Goal: Task Accomplishment & Management: Complete application form

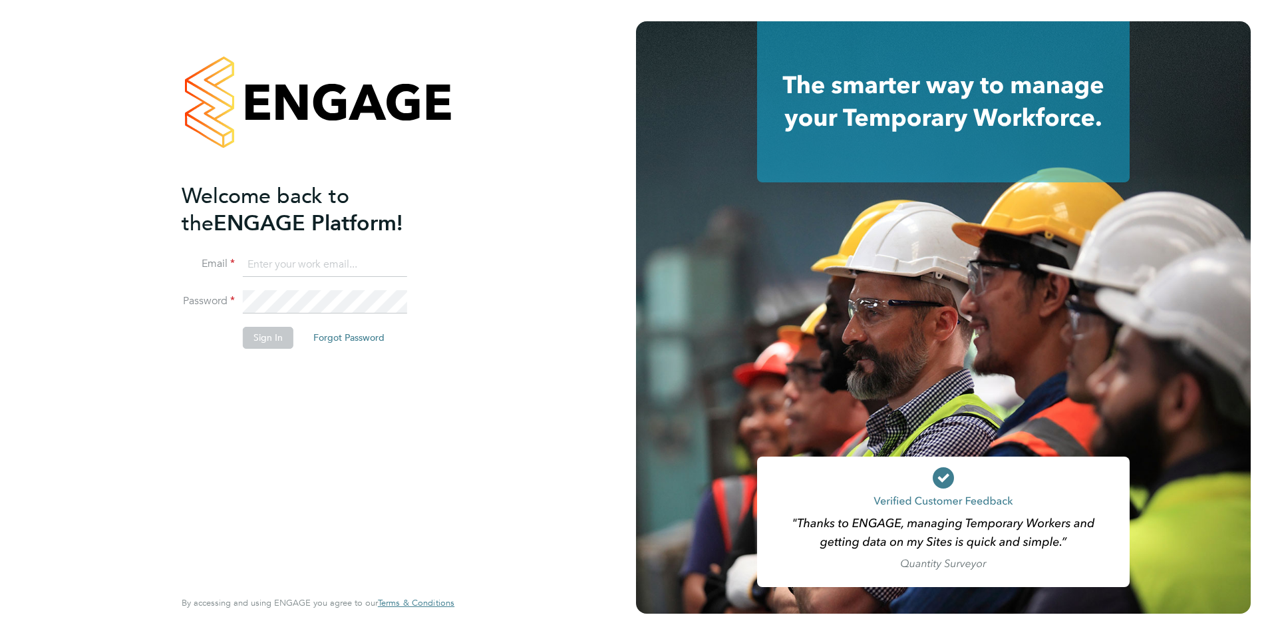
type input "joshua@xede.co.uk"
click at [293, 278] on li "Email joshua@xede.co.uk" at bounding box center [311, 271] width 259 height 37
click at [273, 335] on button "Sign In" at bounding box center [268, 337] width 51 height 21
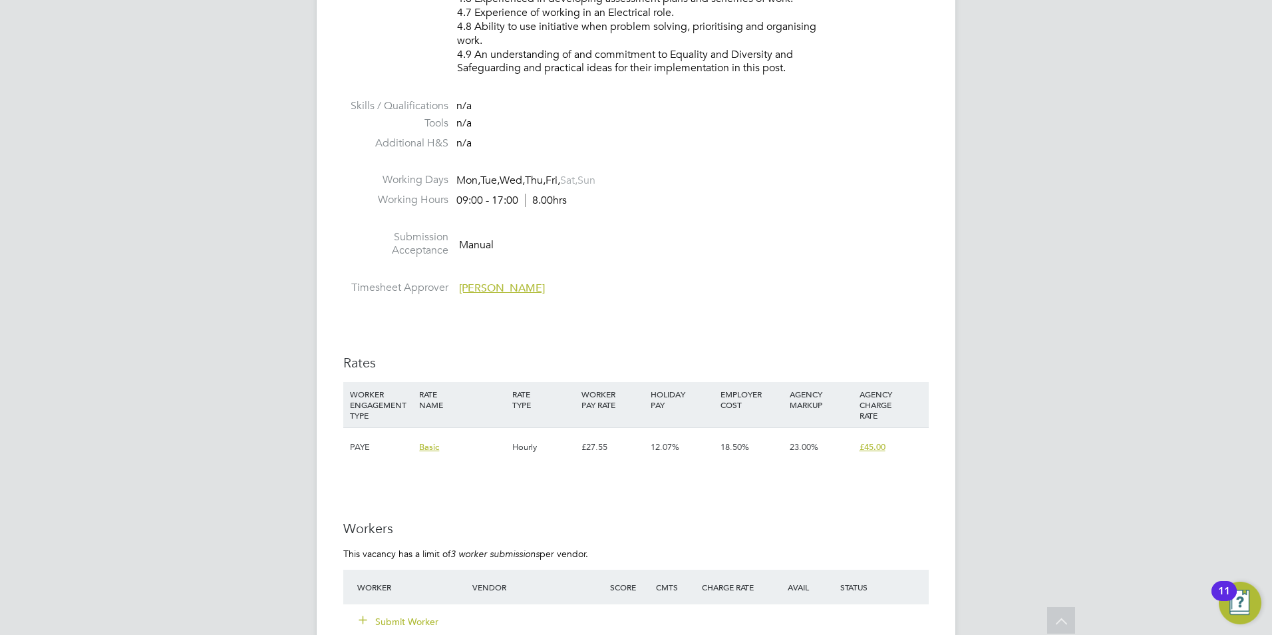
scroll to position [2195, 0]
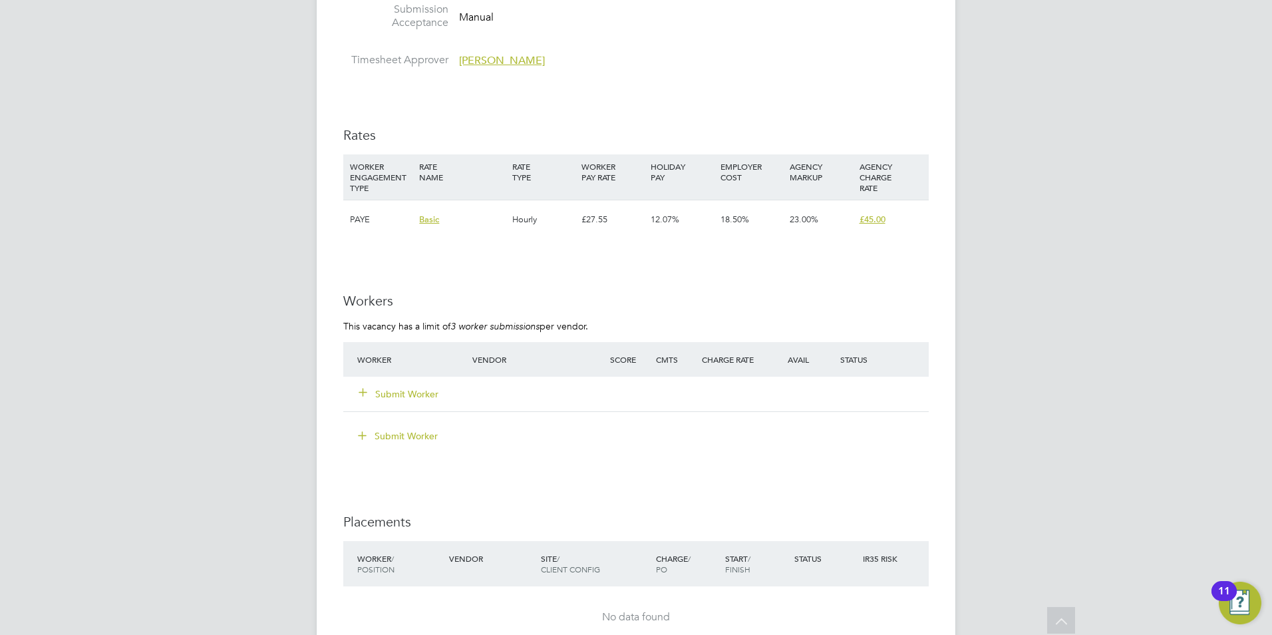
click at [427, 394] on button "Submit Worker" at bounding box center [399, 393] width 80 height 13
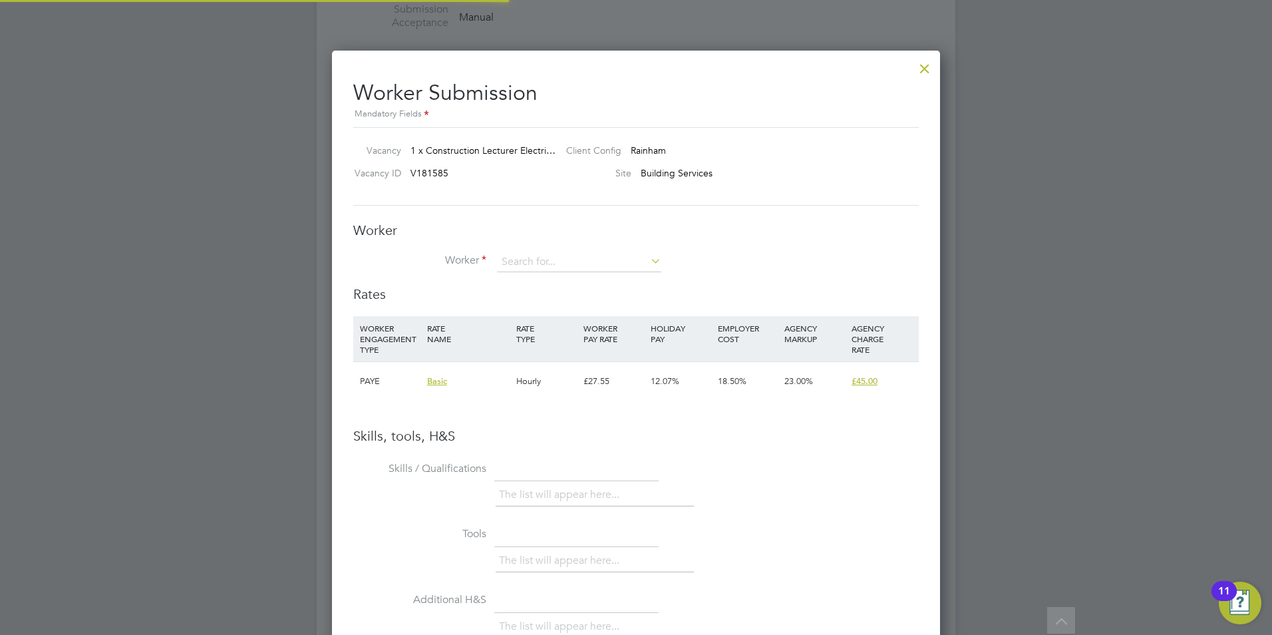
scroll to position [841, 609]
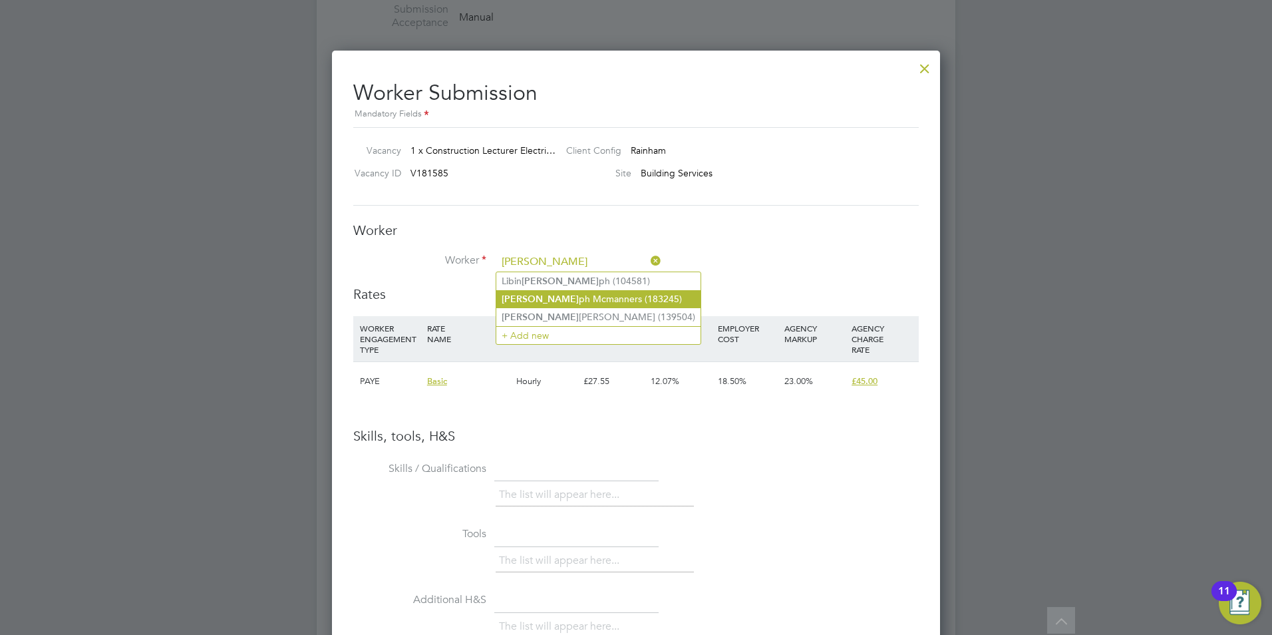
click at [574, 294] on li "[PERSON_NAME] ph [PERSON_NAME] (183245)" at bounding box center [598, 299] width 204 height 18
type input "[PERSON_NAME] (183245)"
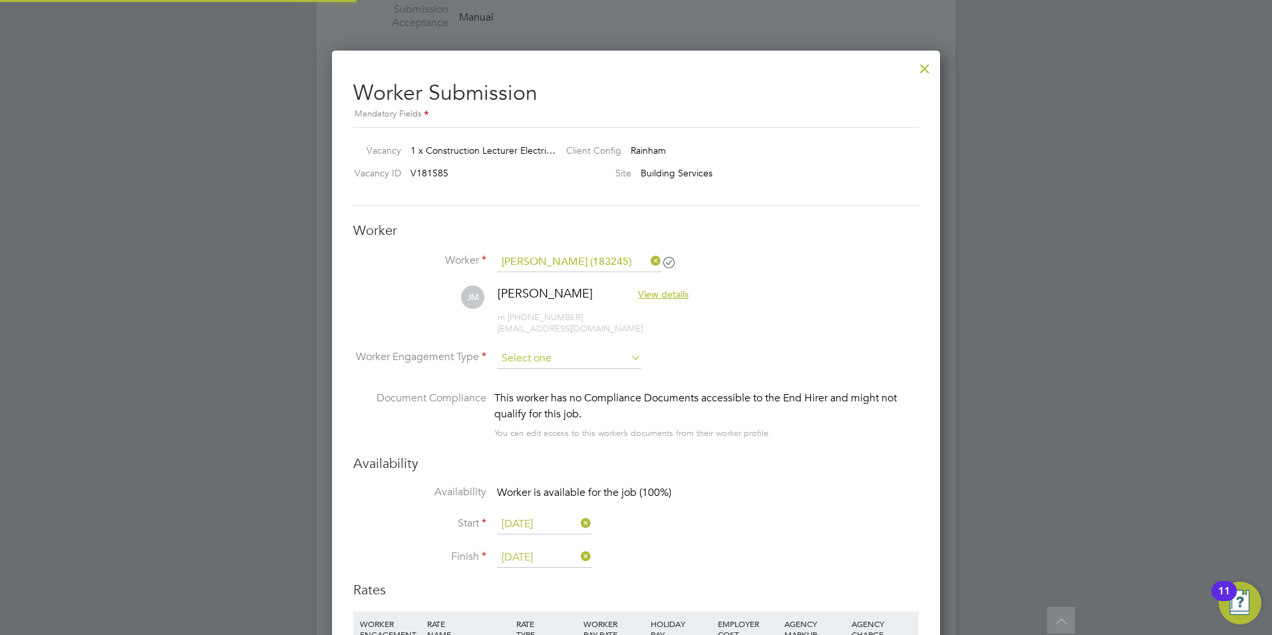
scroll to position [1131, 609]
type input "[DATE]"
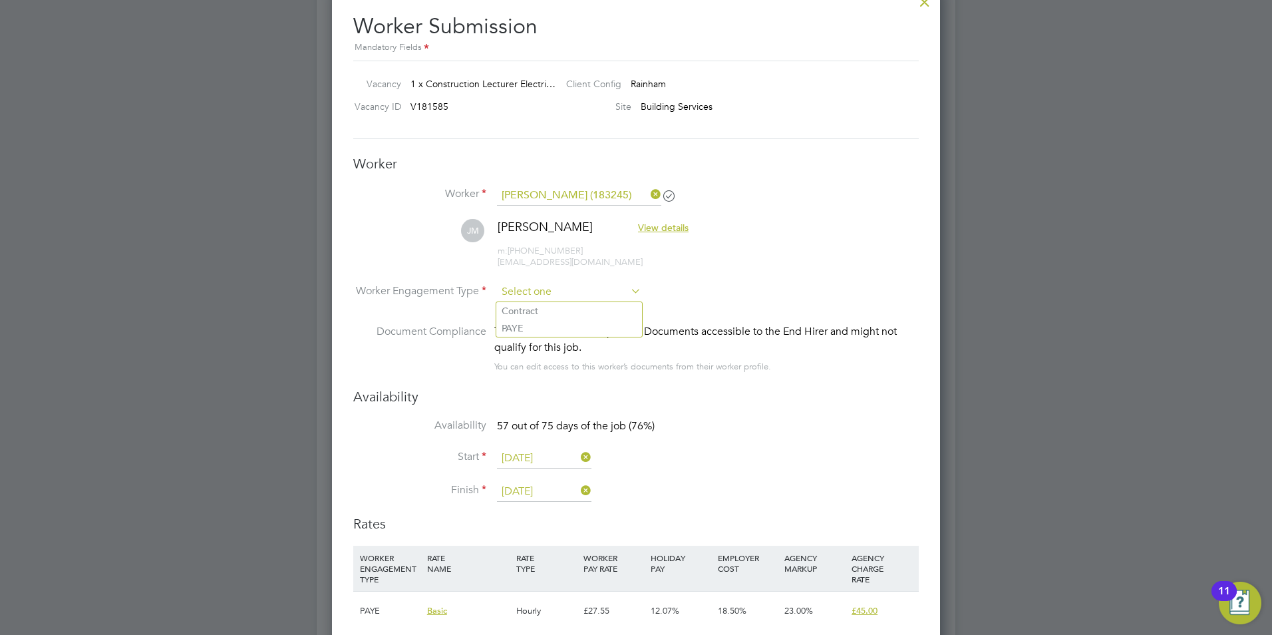
click at [562, 287] on input at bounding box center [569, 292] width 144 height 20
click at [551, 321] on li "PAYE" at bounding box center [569, 327] width 146 height 17
type input "PAYE"
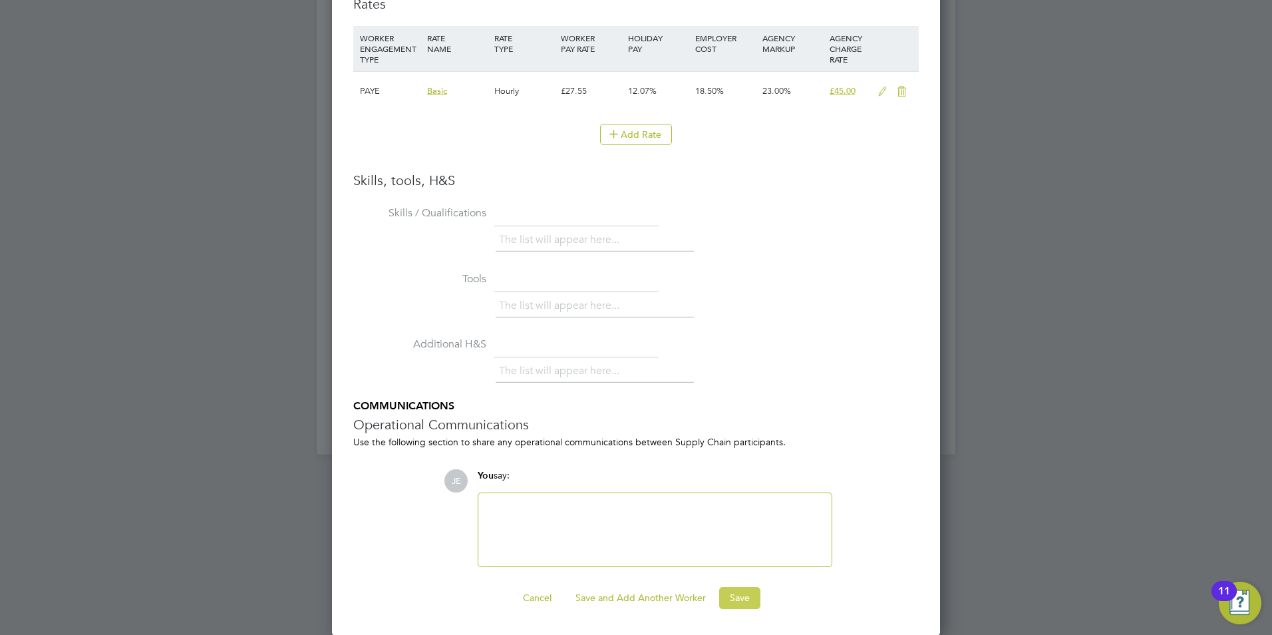
click at [742, 601] on button "Save" at bounding box center [739, 597] width 41 height 21
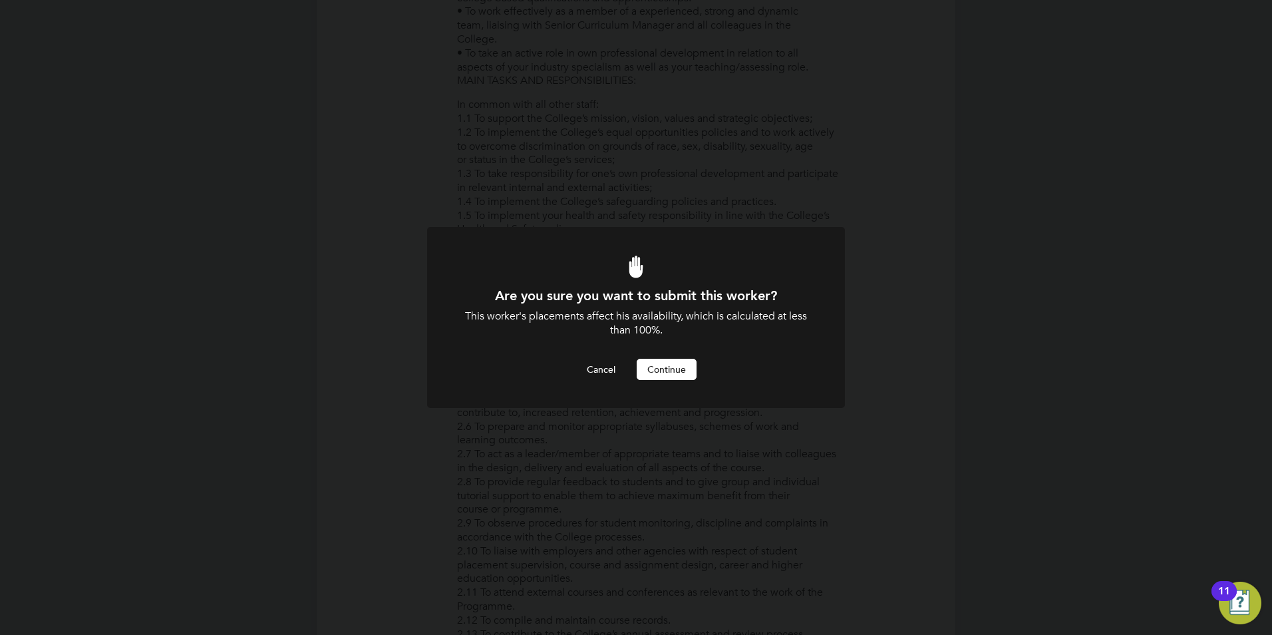
click at [657, 371] on button "Continue" at bounding box center [667, 369] width 60 height 21
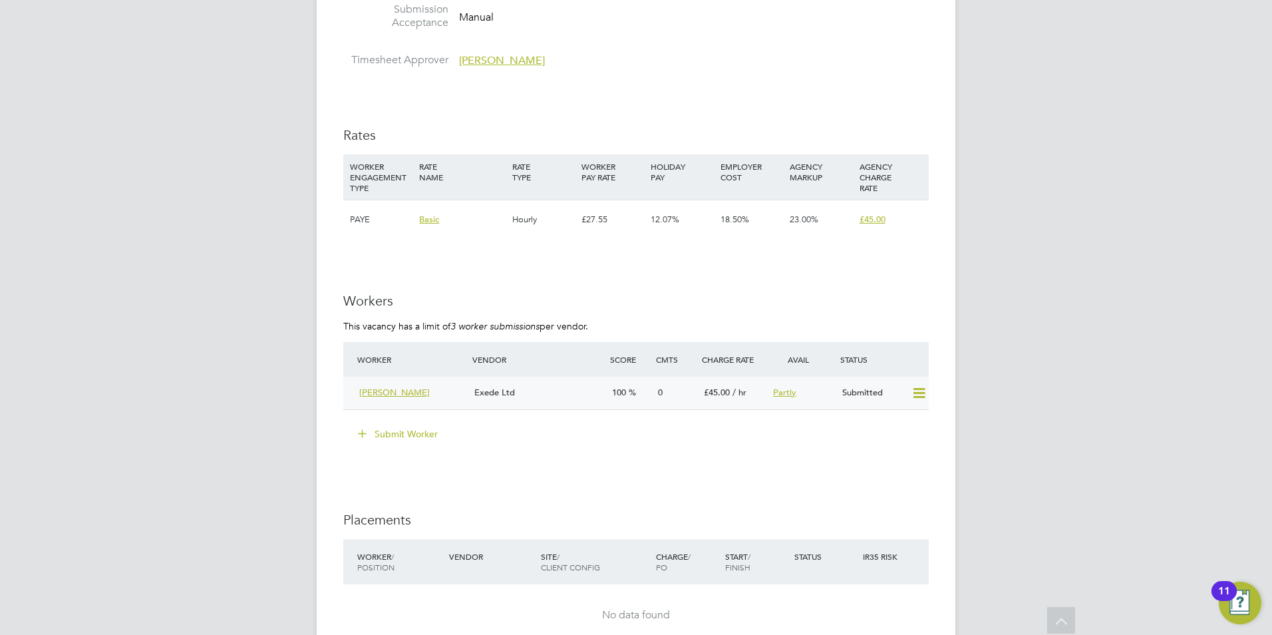
click at [575, 404] on div "[PERSON_NAME] Exede Ltd 100 0 £45.00 / hr Partly Submitted" at bounding box center [635, 393] width 585 height 33
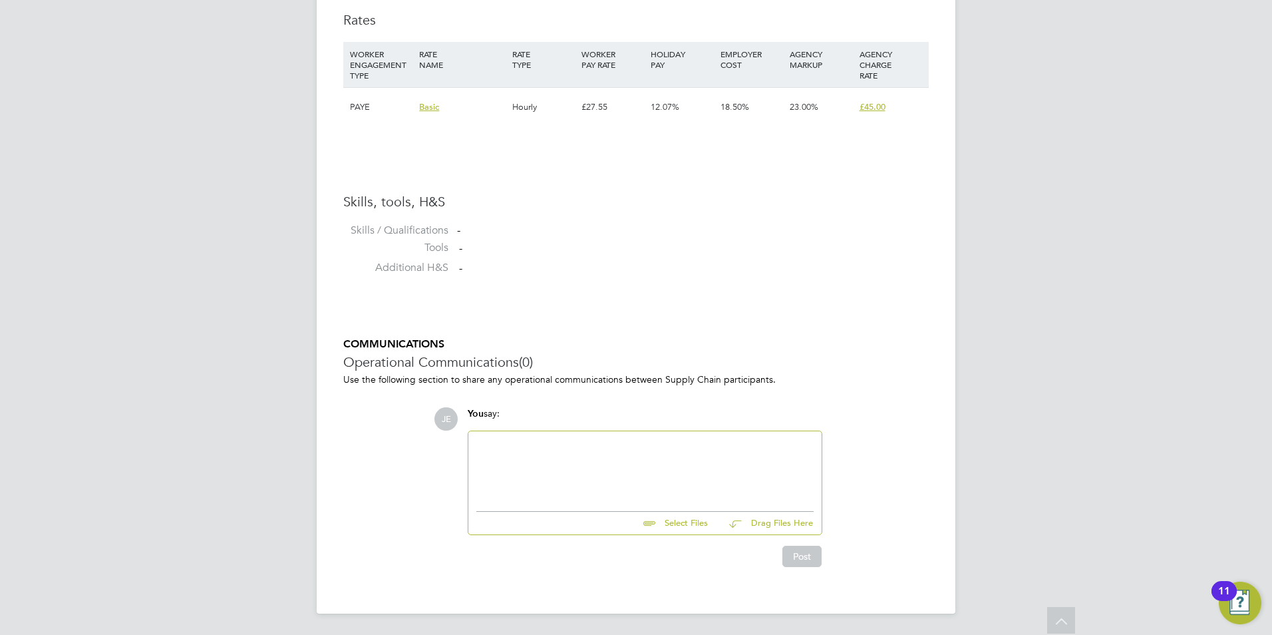
click at [613, 456] on div at bounding box center [644, 467] width 337 height 57
click at [675, 518] on input "file" at bounding box center [714, 521] width 200 height 19
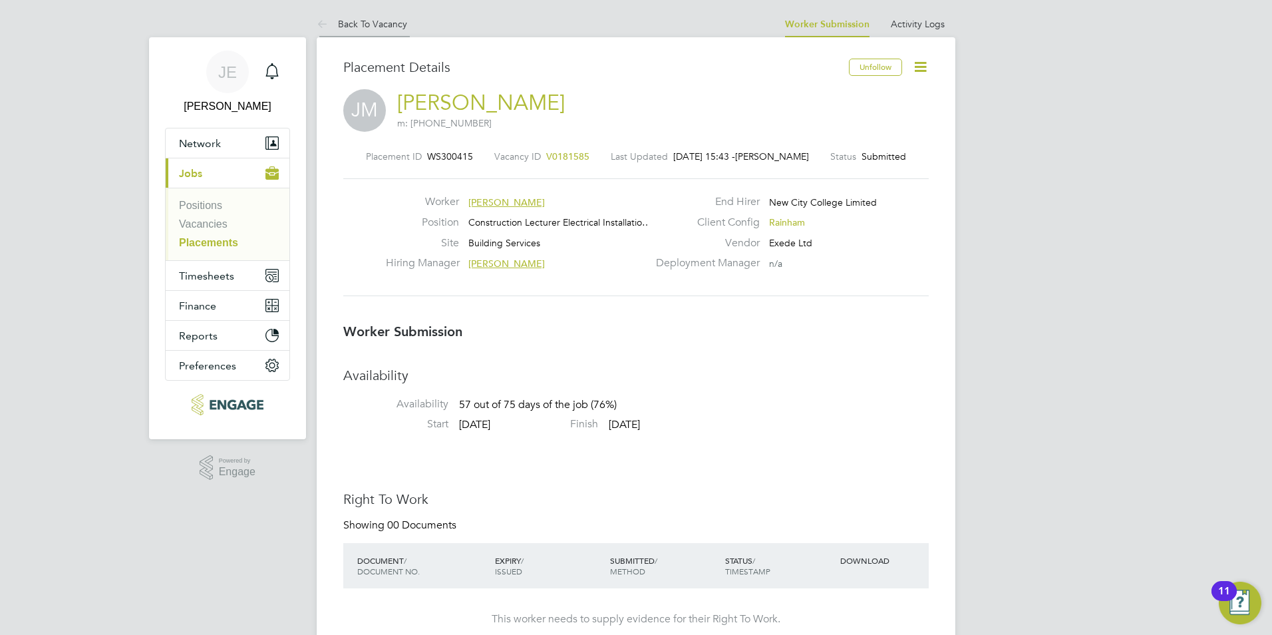
click at [356, 17] on li "Back To Vacancy" at bounding box center [362, 24] width 90 height 27
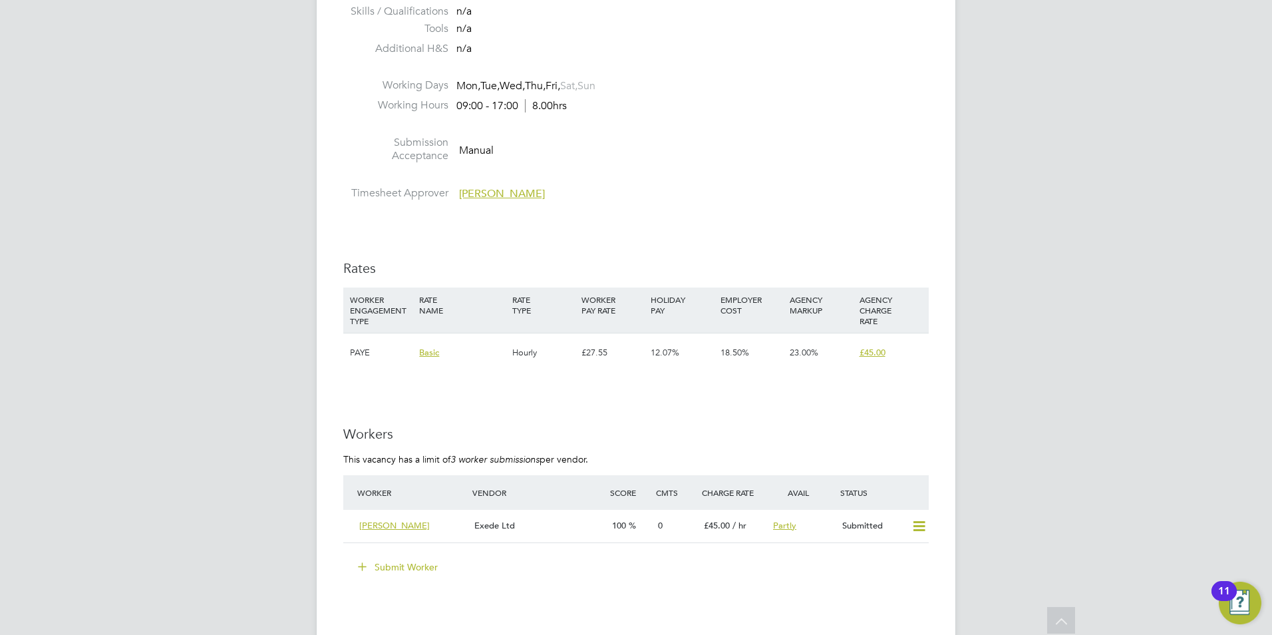
click at [383, 561] on button "Submit Worker" at bounding box center [399, 566] width 100 height 21
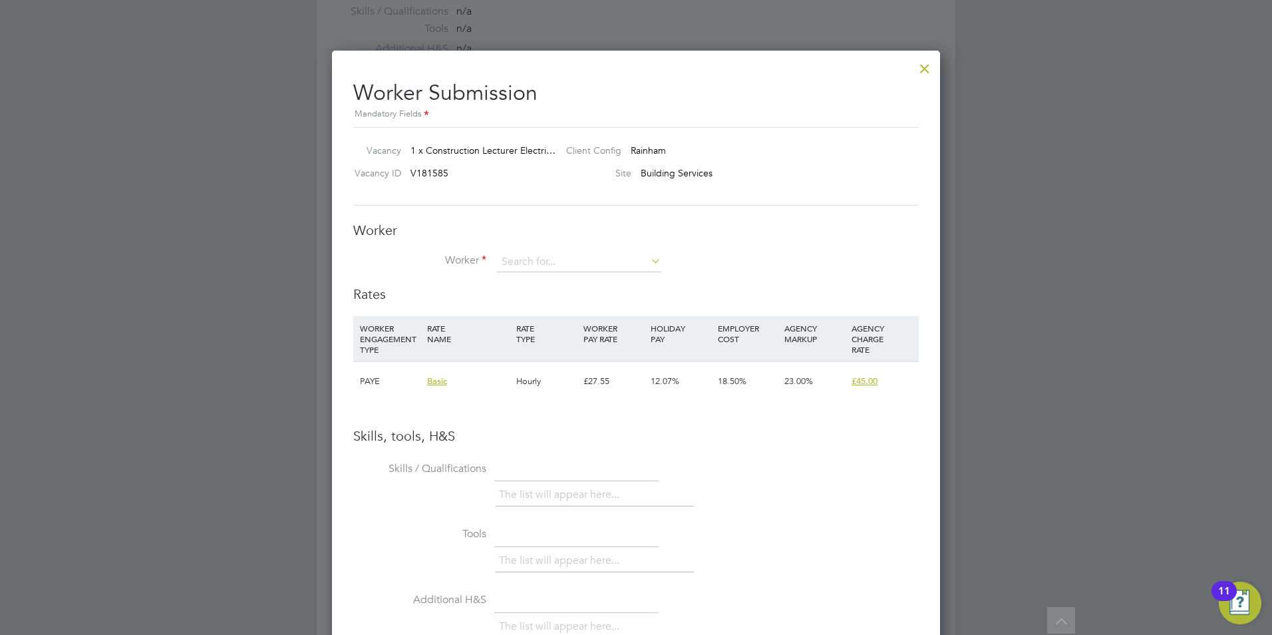
click at [568, 248] on div "Worker Worker Worker Engagement Type" at bounding box center [635, 254] width 565 height 64
click at [561, 267] on input at bounding box center [579, 262] width 164 height 20
click at [573, 285] on li "[PERSON_NAME] (74188)" at bounding box center [595, 281] width 199 height 18
type input "[PERSON_NAME] (74188)"
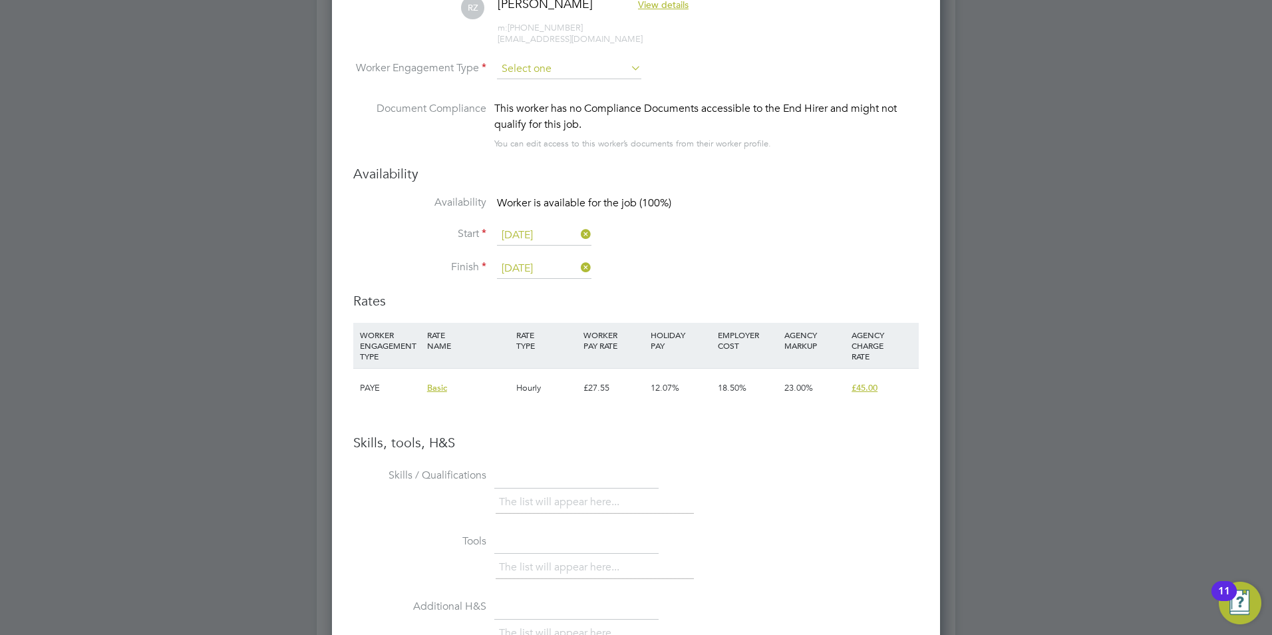
click at [552, 70] on input at bounding box center [569, 69] width 144 height 20
click at [552, 102] on li "PAYE" at bounding box center [569, 104] width 146 height 17
type input "PAYE"
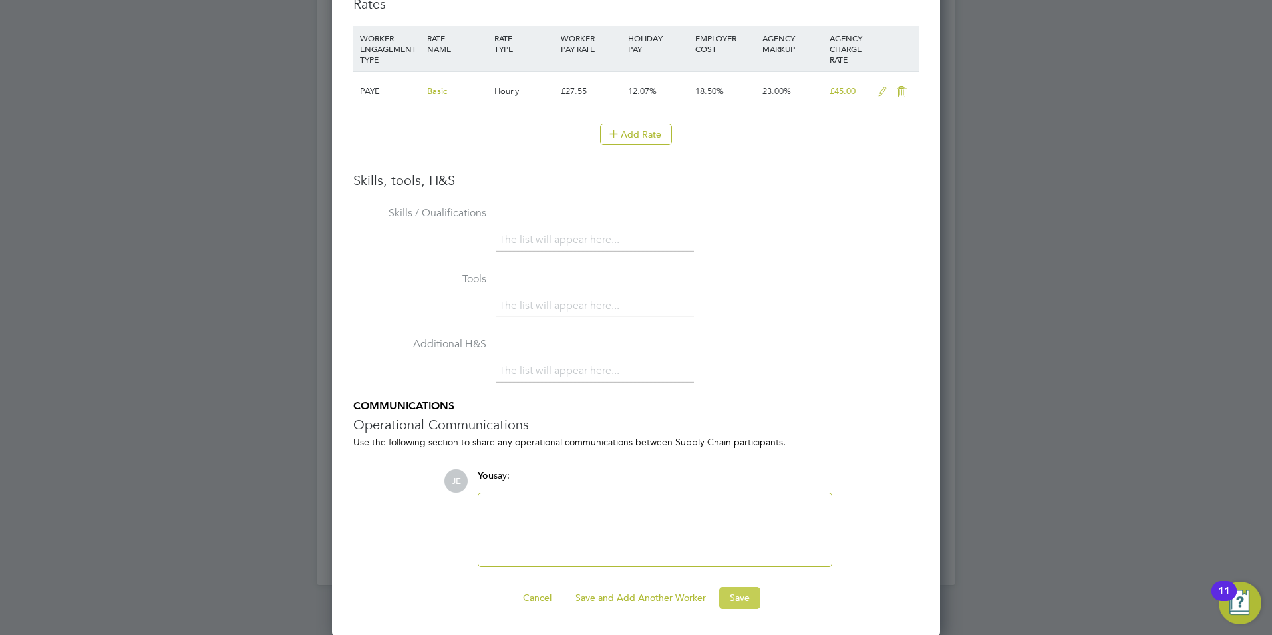
click at [733, 598] on button "Save" at bounding box center [739, 597] width 41 height 21
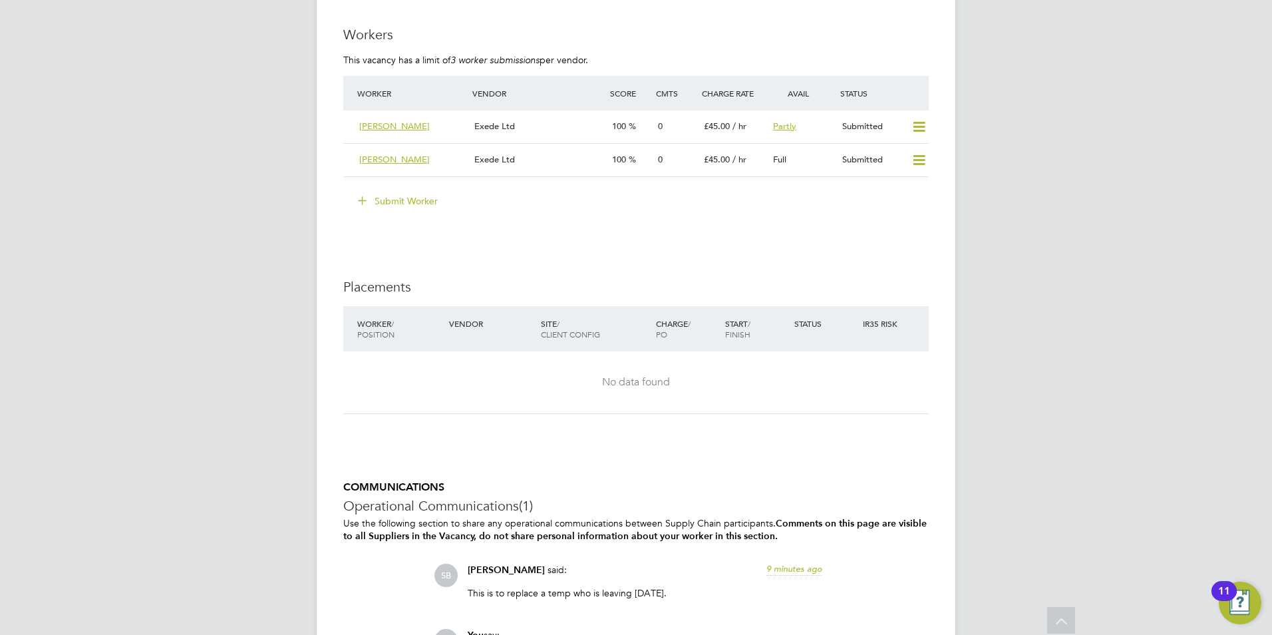
click at [403, 203] on button "Submit Worker" at bounding box center [399, 200] width 100 height 21
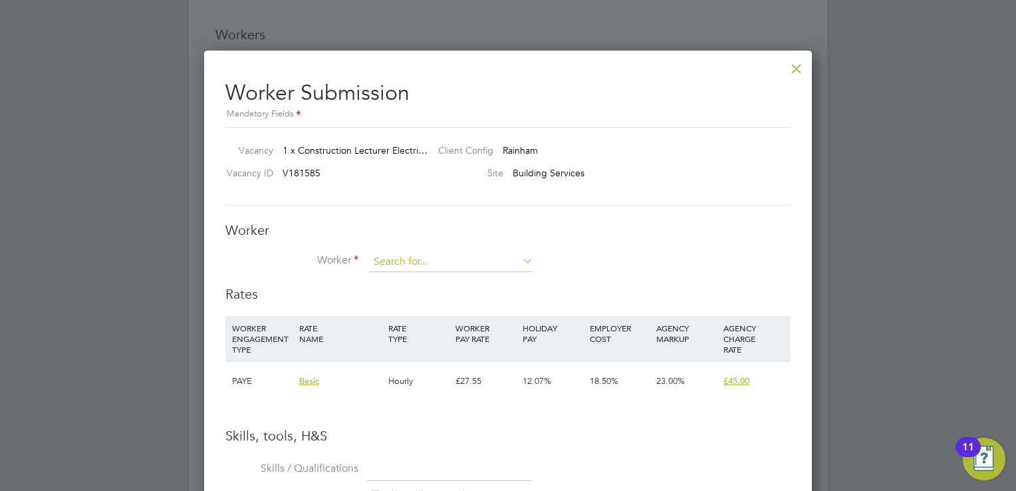
click at [490, 259] on input at bounding box center [451, 262] width 164 height 20
click at [391, 258] on input at bounding box center [451, 262] width 164 height 20
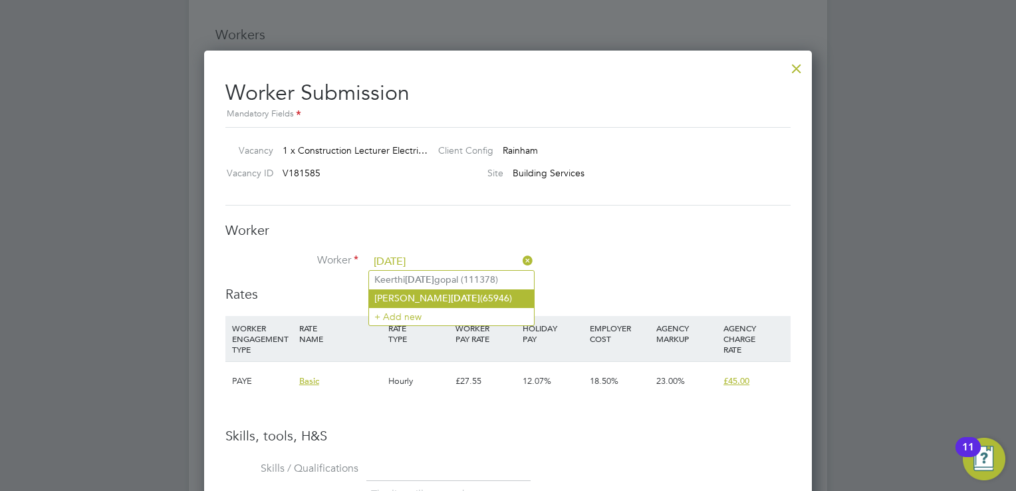
click at [451, 299] on b "[DATE]" at bounding box center [465, 298] width 29 height 11
type input "[PERSON_NAME][DATE] (65946)"
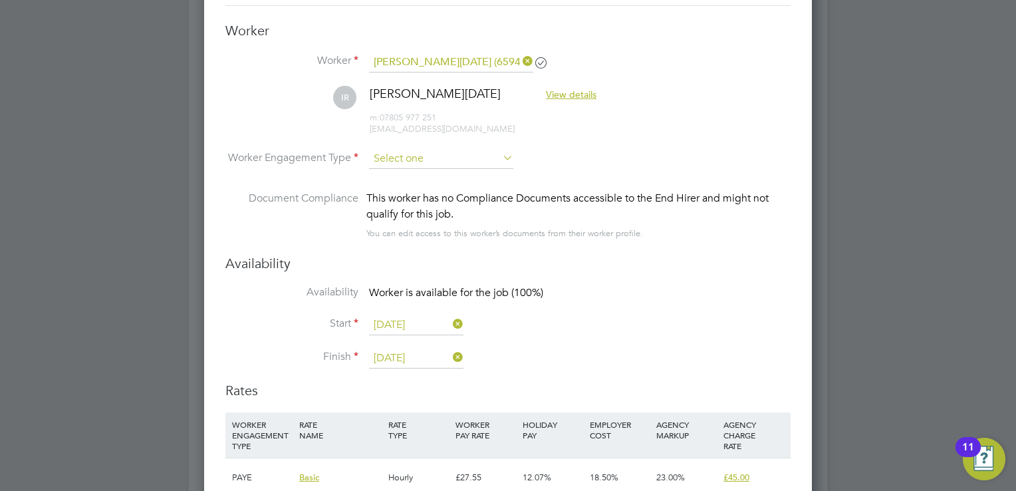
click at [432, 155] on input at bounding box center [441, 159] width 144 height 20
click at [428, 200] on li "PAYE" at bounding box center [441, 192] width 145 height 17
type input "PAYE"
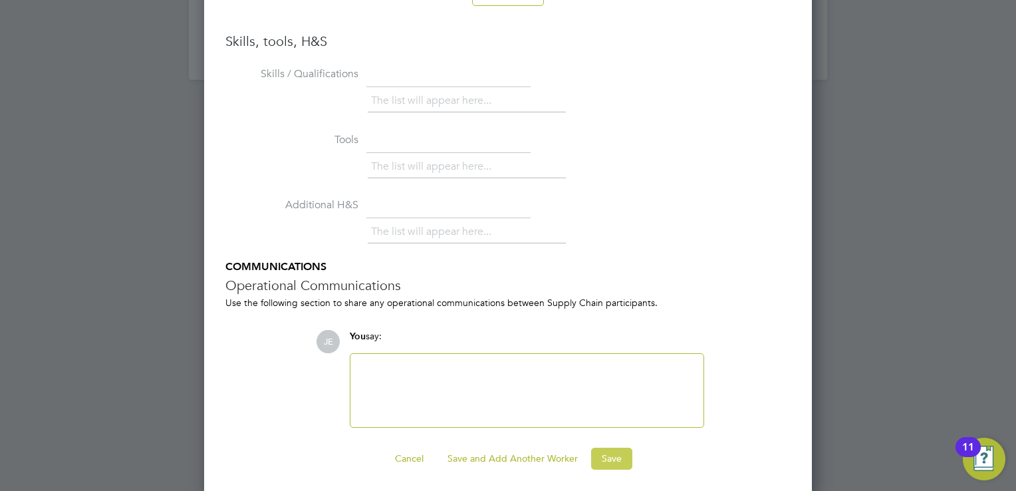
click at [600, 450] on button "Save" at bounding box center [611, 458] width 41 height 21
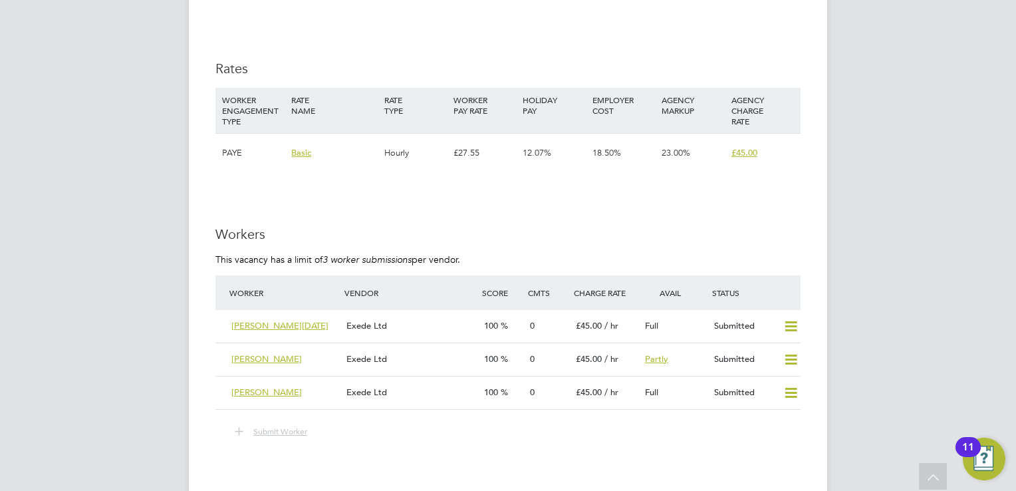
click at [273, 423] on button "Submit Worker" at bounding box center [272, 431] width 92 height 17
click at [279, 430] on span "Submit Worker" at bounding box center [280, 431] width 54 height 11
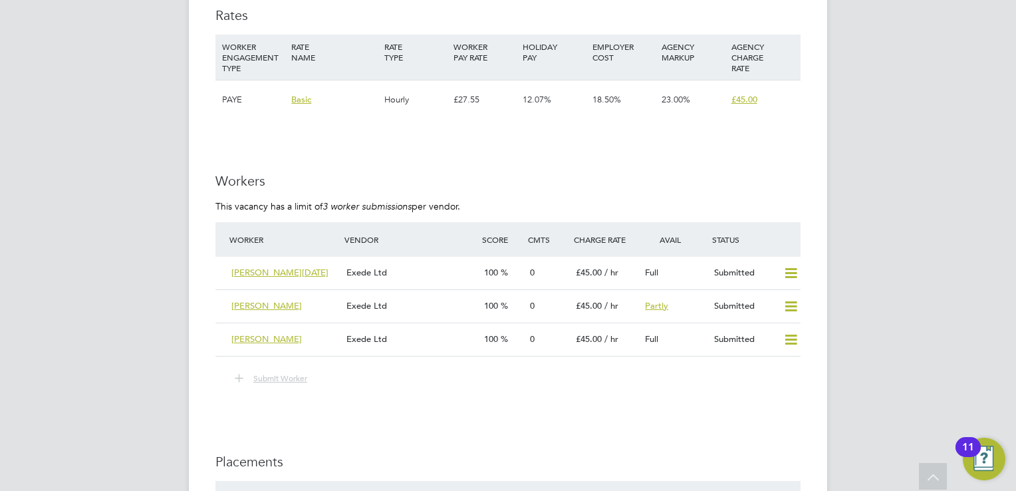
scroll to position [2461, 0]
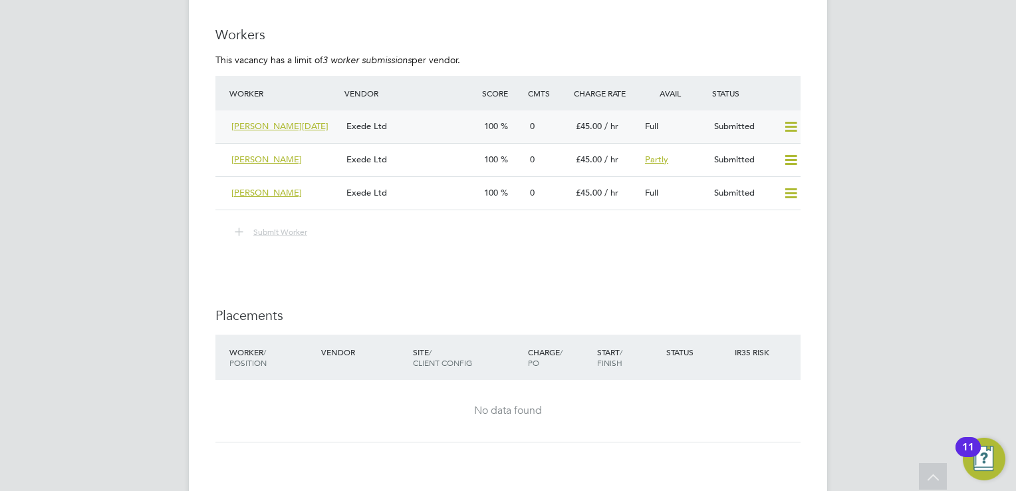
click at [446, 132] on div "Exede Ltd" at bounding box center [410, 127] width 138 height 22
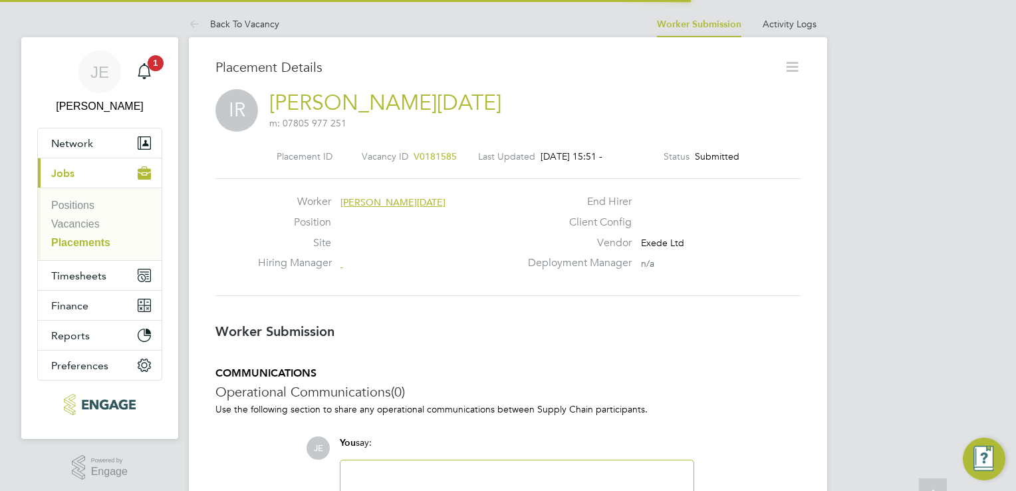
scroll to position [7, 6]
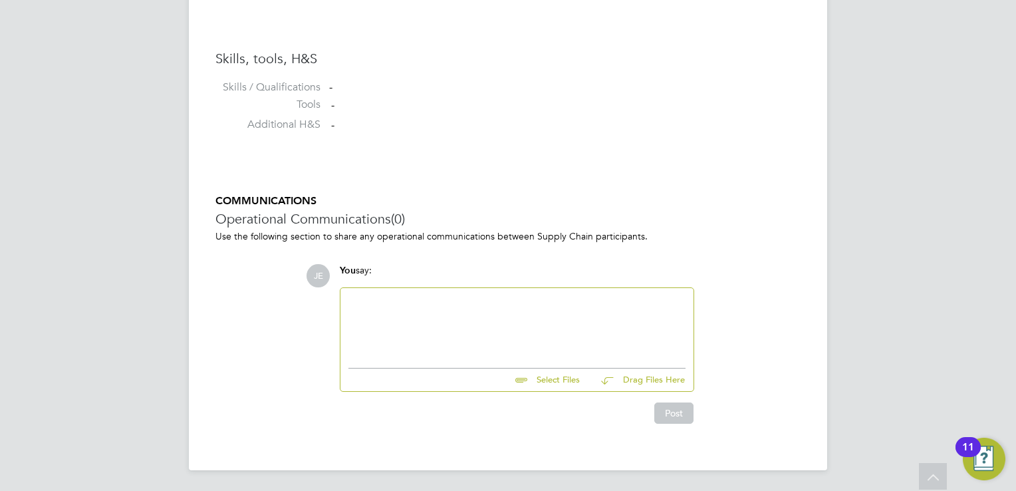
click at [559, 379] on input "file" at bounding box center [586, 378] width 200 height 19
click at [542, 373] on input "file" at bounding box center [586, 378] width 200 height 19
